Goal: Communication & Community: Answer question/provide support

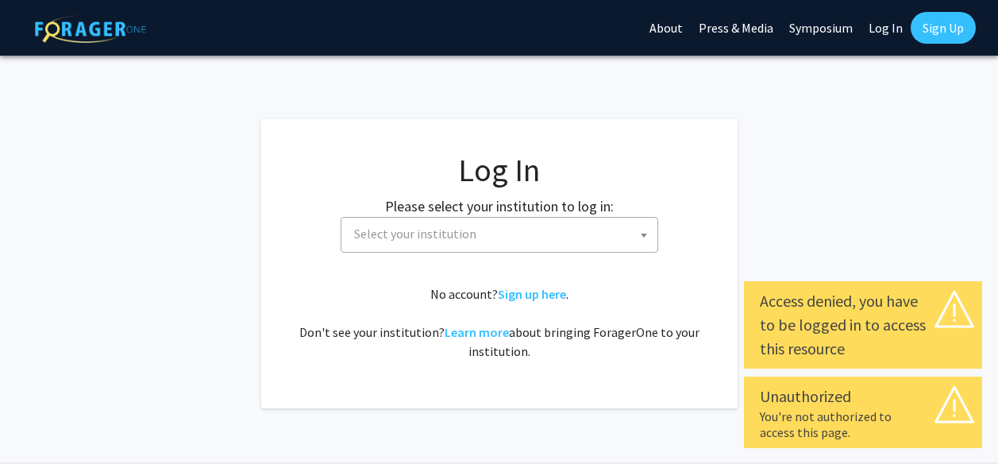
select select
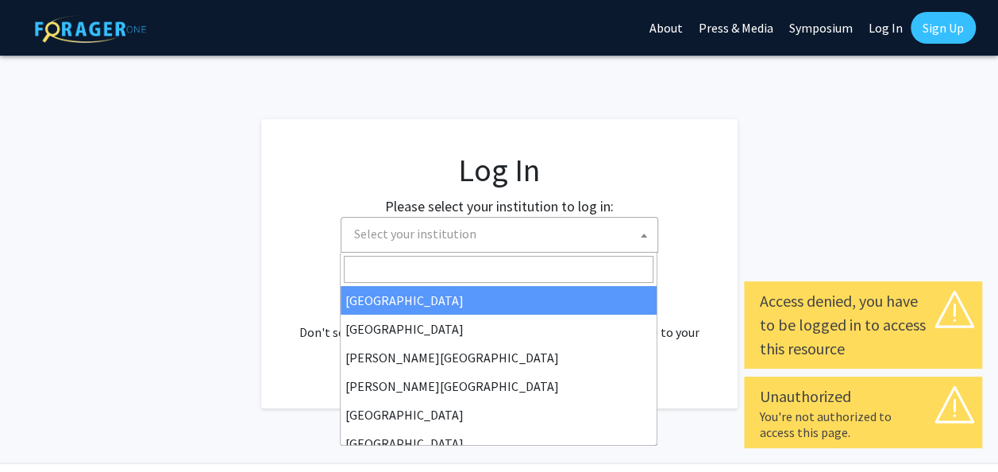
click at [643, 233] on span at bounding box center [644, 235] width 16 height 35
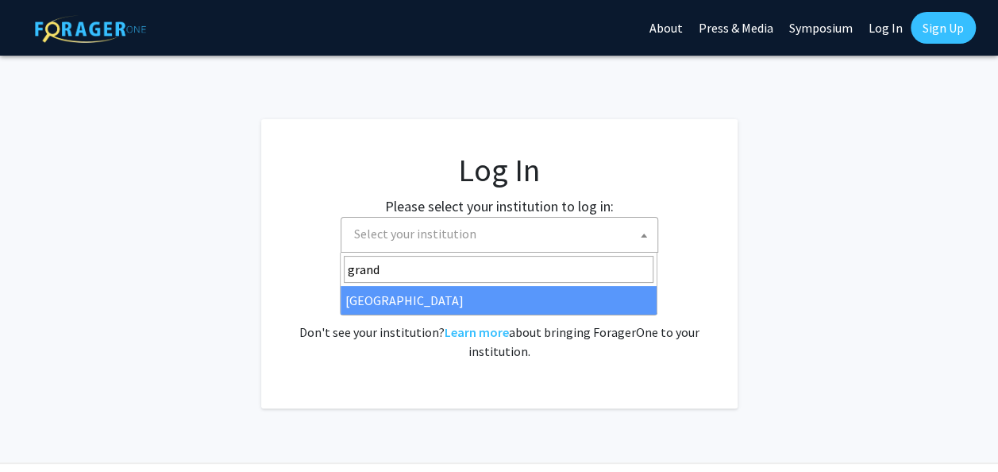
type input "grand"
select select "23"
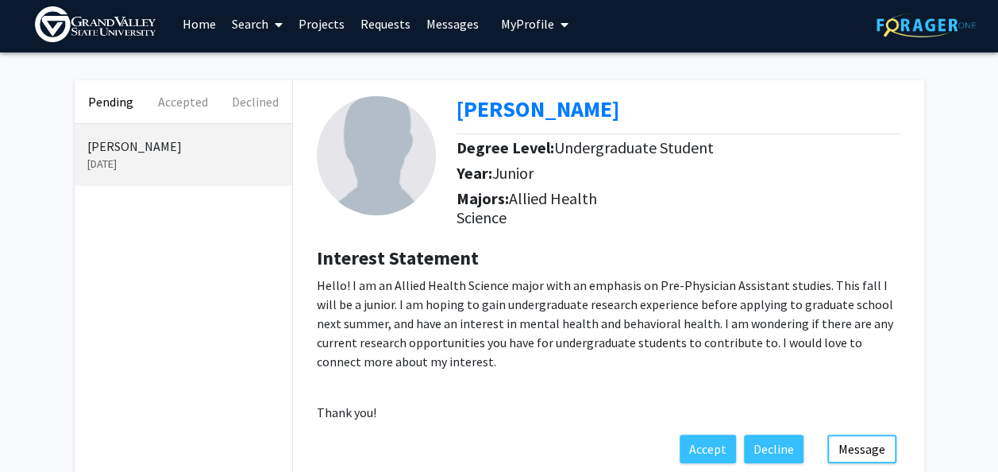
scroll to position [6, 0]
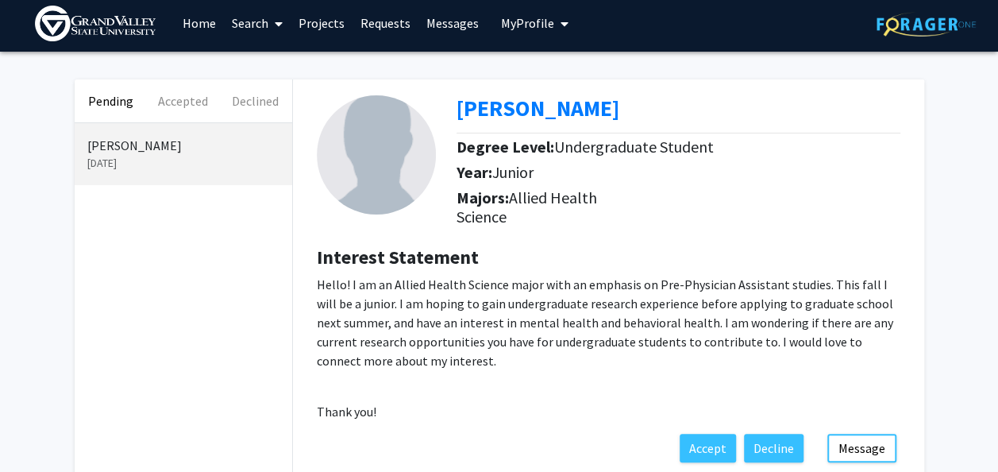
click at [269, 24] on span at bounding box center [275, 24] width 14 height 56
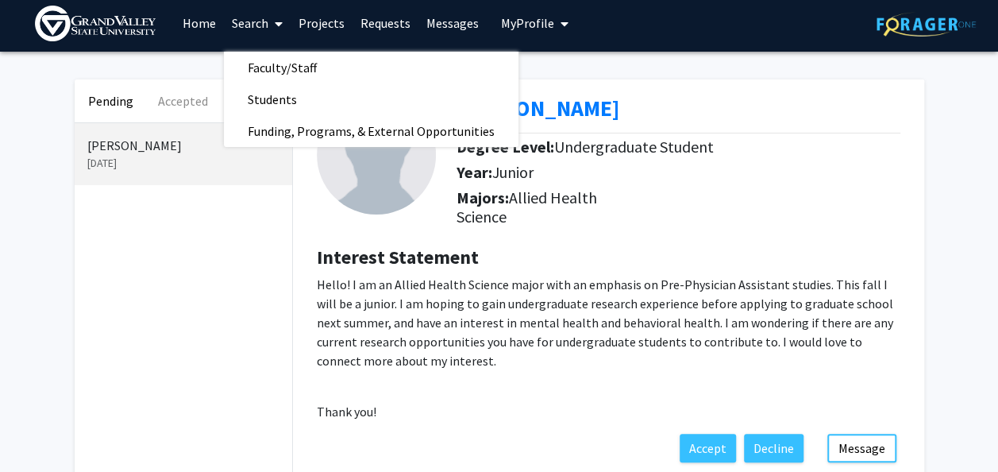
click at [209, 29] on link "Home" at bounding box center [199, 23] width 49 height 56
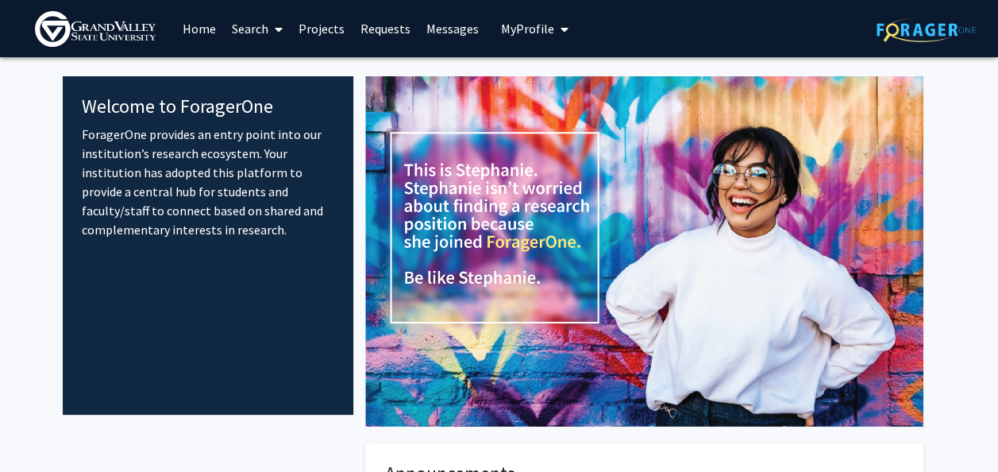
click at [538, 25] on span "My Profile" at bounding box center [527, 29] width 53 height 16
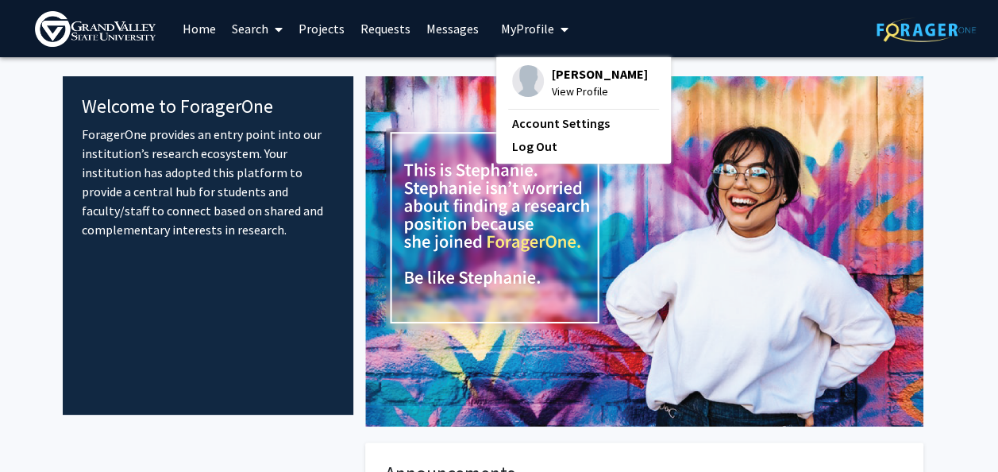
click at [561, 70] on span "[PERSON_NAME]" at bounding box center [600, 73] width 96 height 17
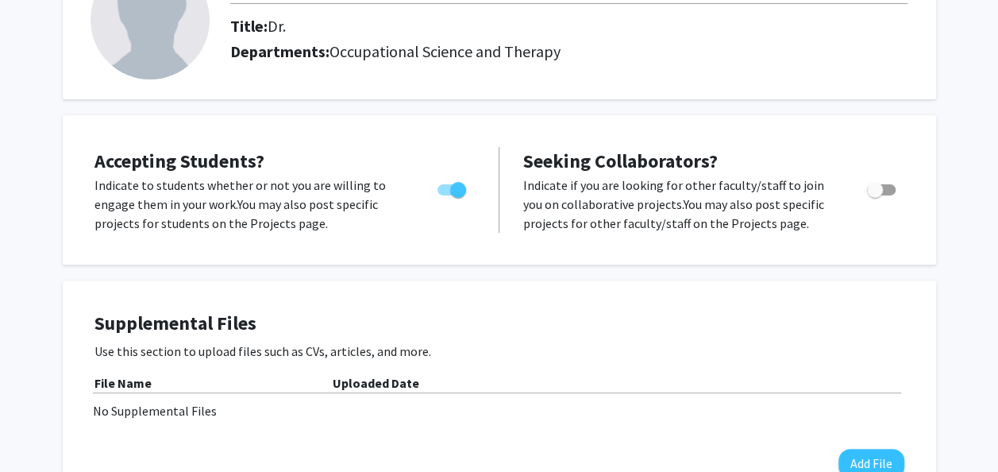
scroll to position [146, 0]
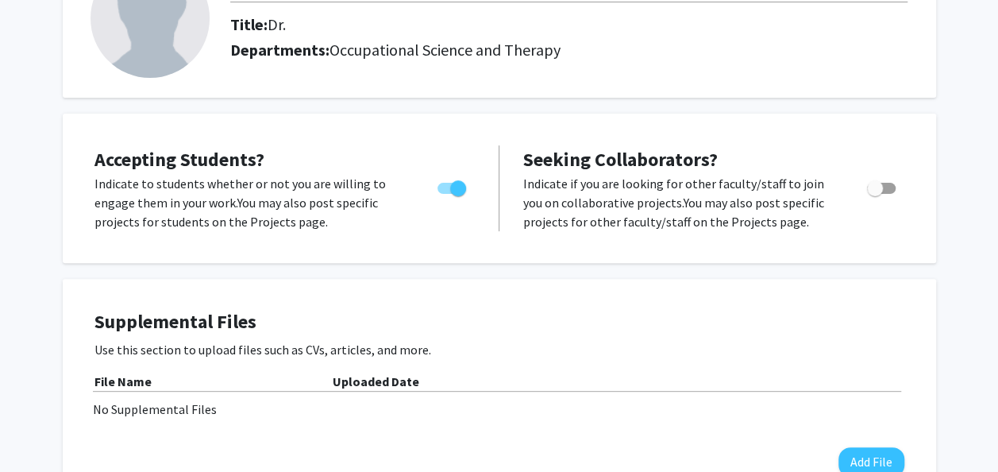
click at [457, 195] on span "Toggle" at bounding box center [458, 188] width 16 height 16
click at [445, 195] on input "Would you like to permit student requests?" at bounding box center [445, 194] width 1 height 1
checkbox input "false"
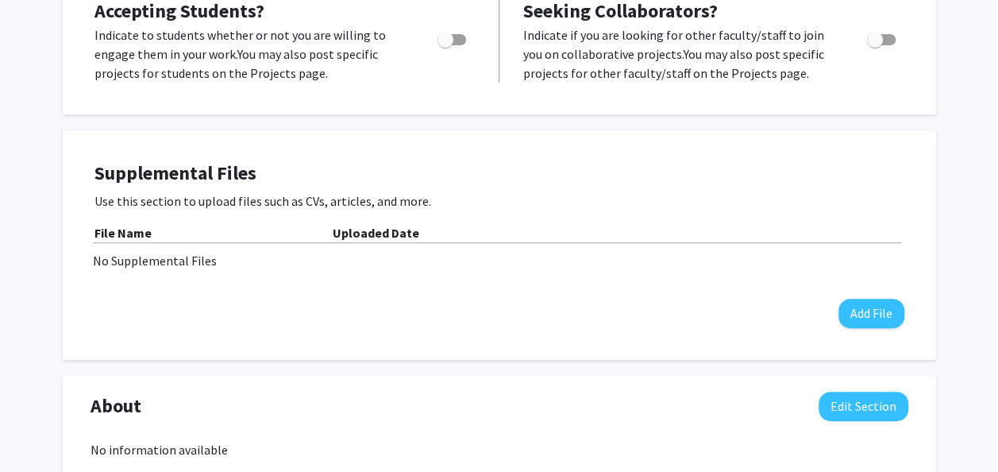
scroll to position [295, 0]
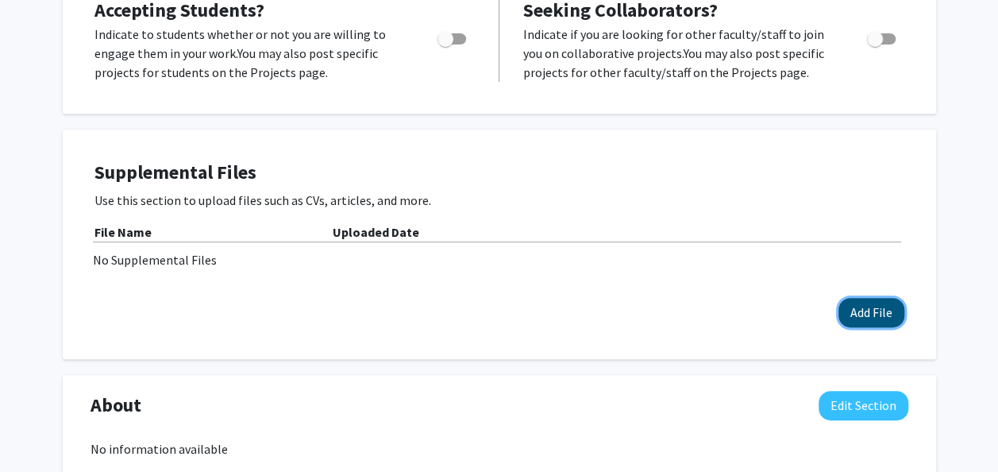
click at [877, 310] on button "Add File" at bounding box center [872, 312] width 66 height 29
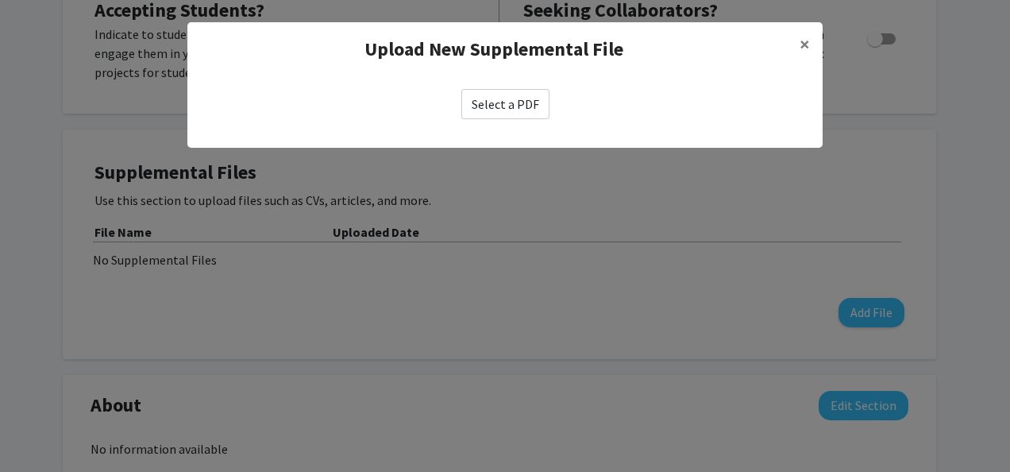
click at [503, 108] on label "Select a PDF" at bounding box center [505, 104] width 88 height 30
click at [0, 0] on input "Select a PDF" at bounding box center [0, 0] width 0 height 0
click at [806, 48] on span "×" at bounding box center [805, 44] width 10 height 25
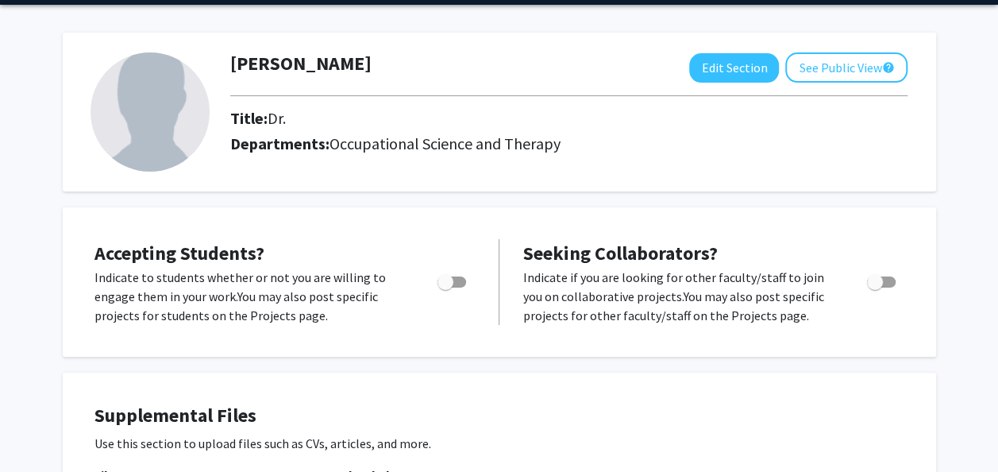
scroll to position [0, 0]
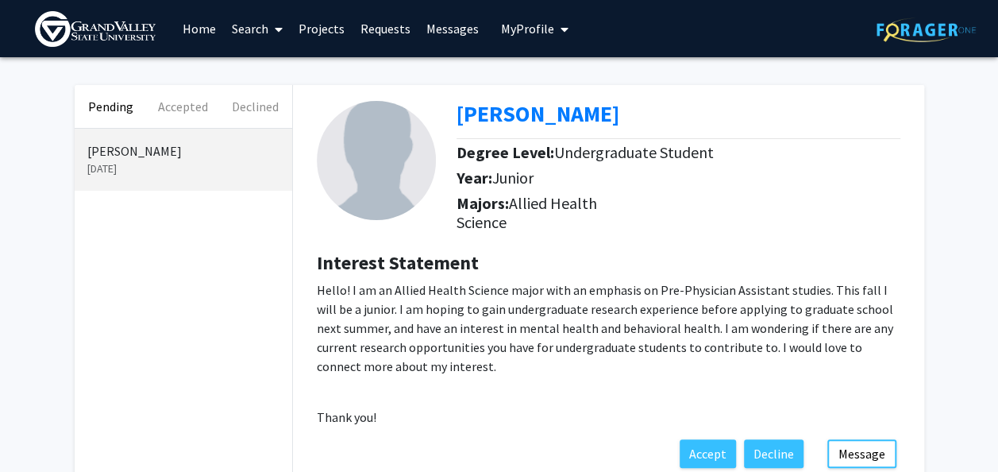
scroll to position [106, 0]
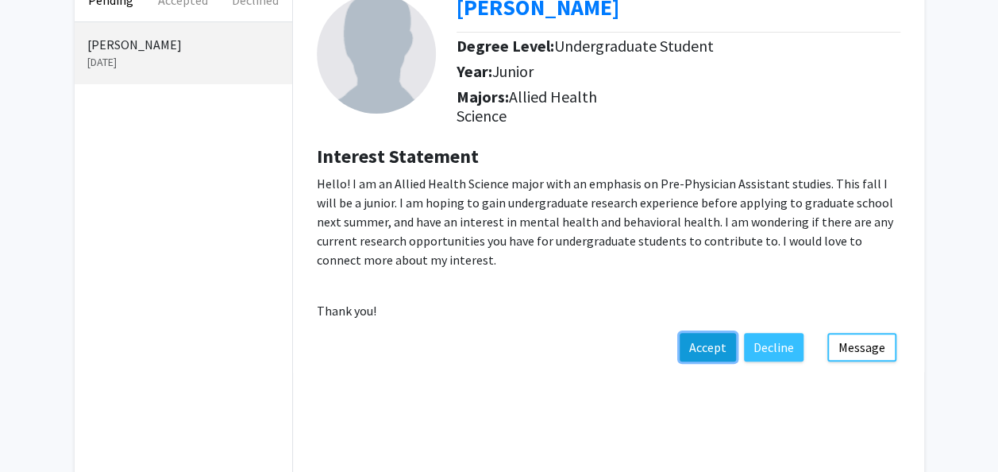
click at [718, 354] on button "Accept" at bounding box center [708, 347] width 56 height 29
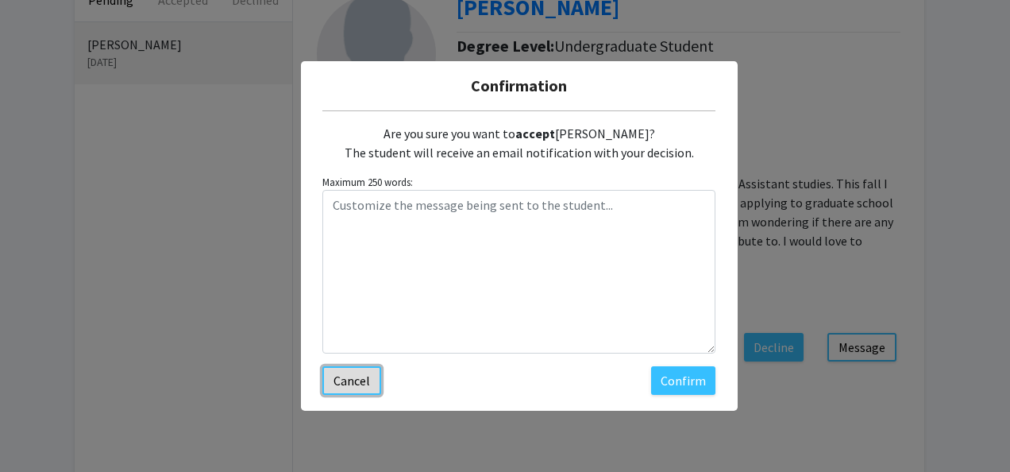
click at [351, 376] on button "Cancel" at bounding box center [351, 380] width 59 height 29
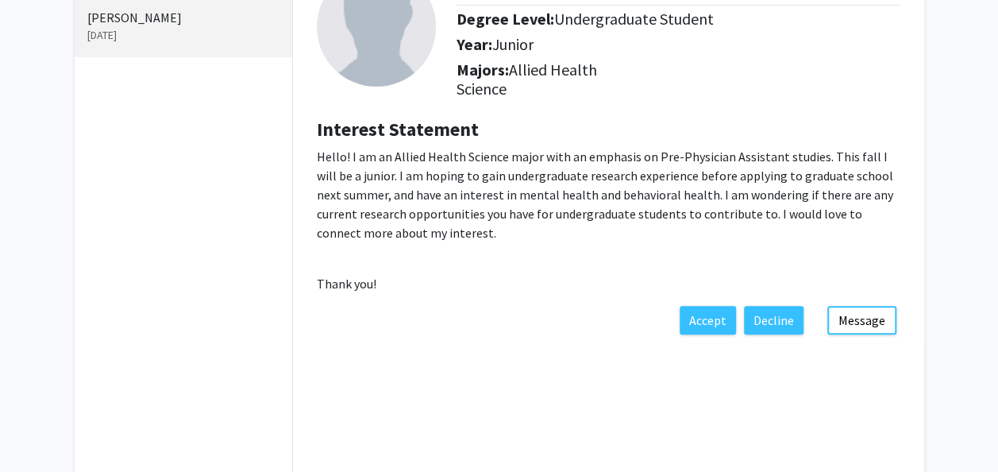
scroll to position [134, 0]
click at [878, 323] on button "Message" at bounding box center [861, 319] width 69 height 29
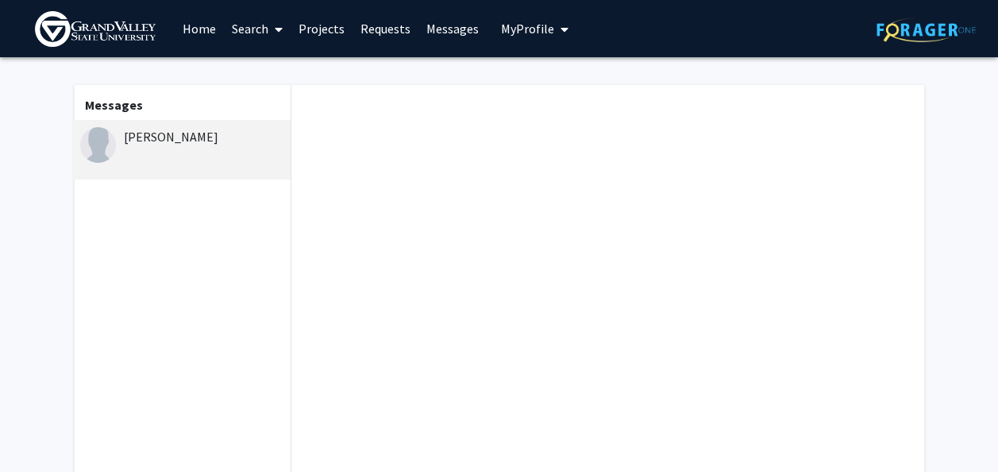
click at [408, 130] on div at bounding box center [607, 293] width 632 height 417
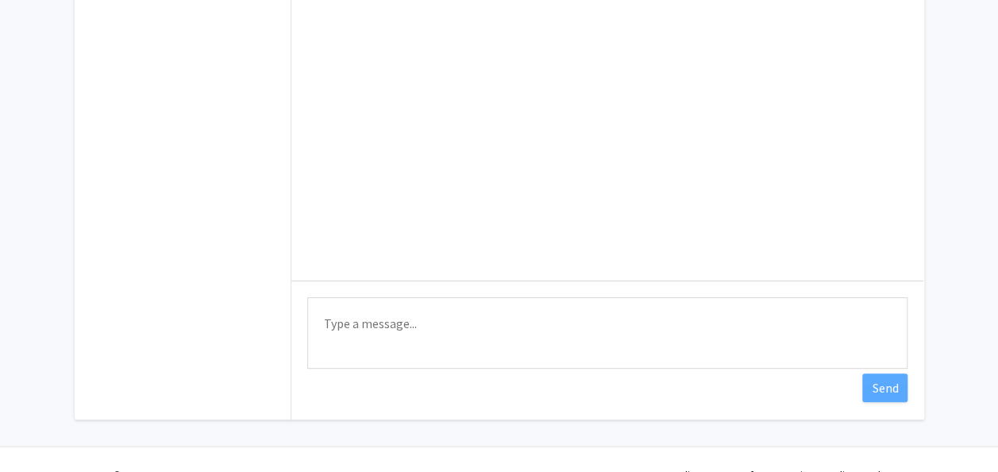
scroll to position [253, 0]
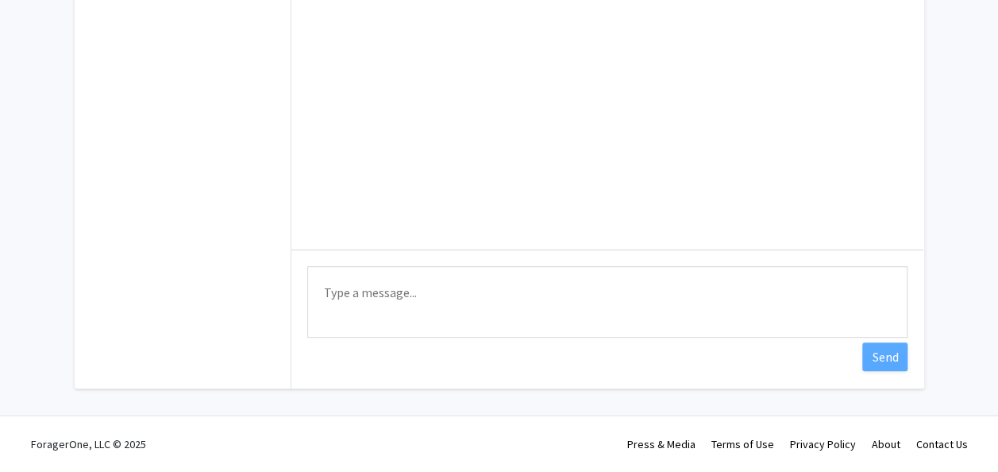
click at [387, 302] on textarea "Type a message" at bounding box center [607, 301] width 600 height 71
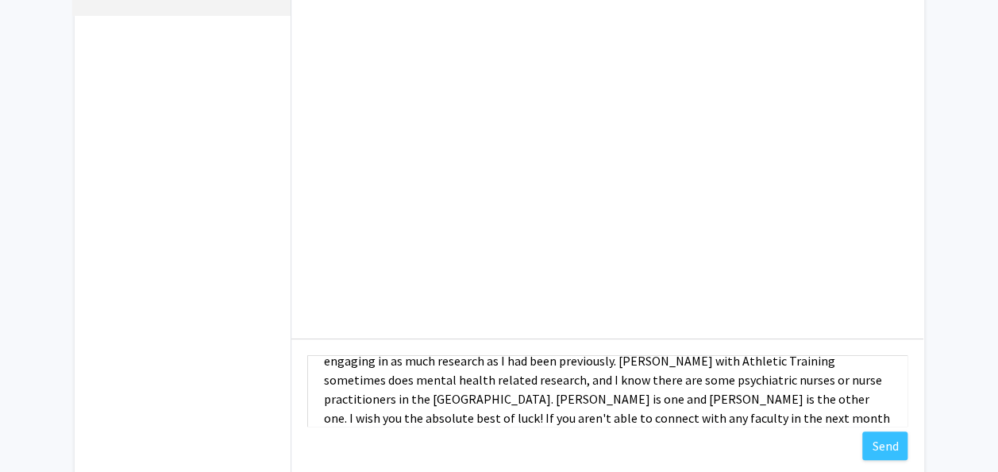
scroll to position [59, 0]
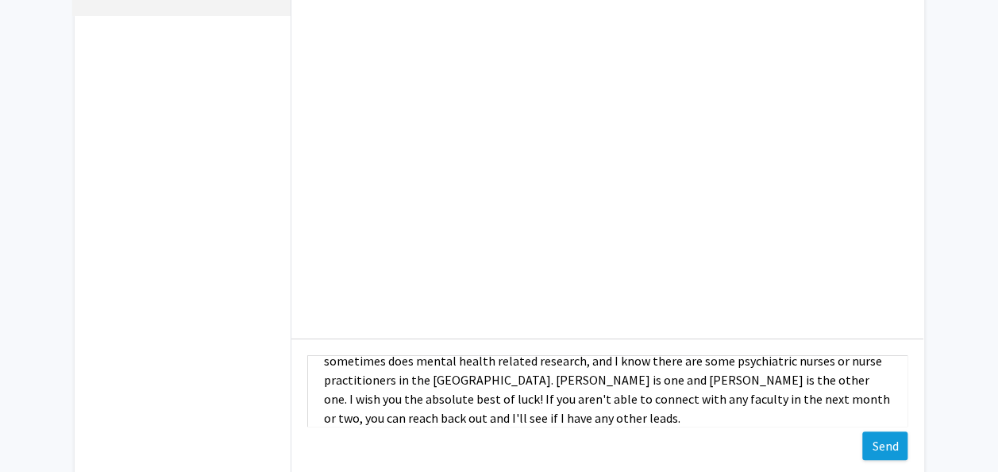
type textarea "Hi [PERSON_NAME]! Thank you for reaching out. I recently took a reduced contrac…"
click at [894, 445] on button "Send" at bounding box center [884, 445] width 45 height 29
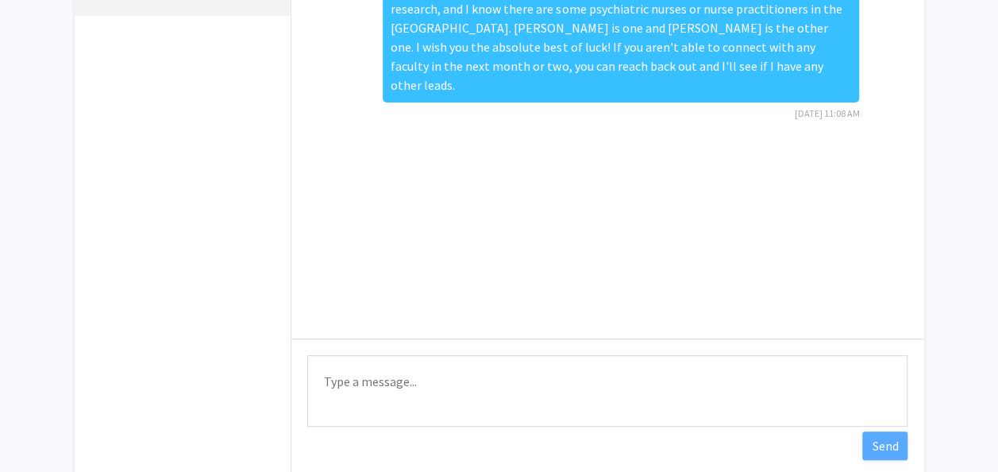
scroll to position [0, 0]
